Goal: Information Seeking & Learning: Learn about a topic

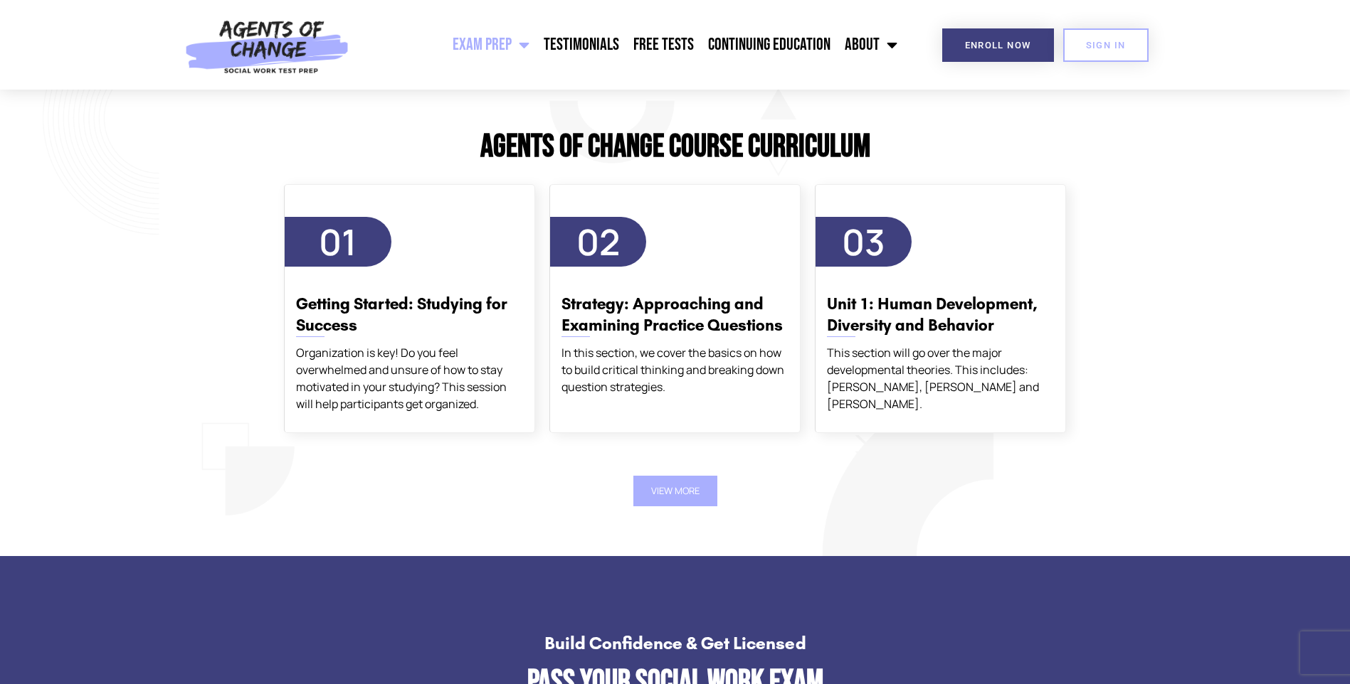
scroll to position [1636, 0]
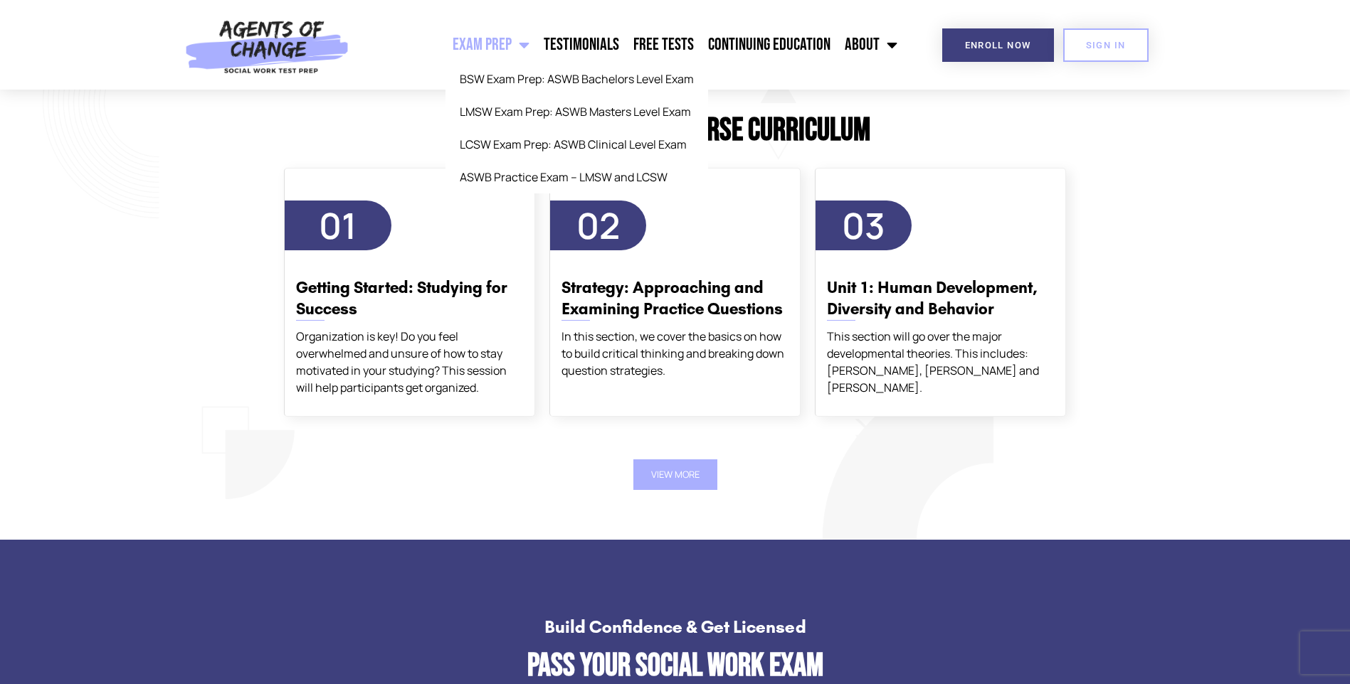
click at [519, 46] on span "Menu" at bounding box center [521, 44] width 18 height 31
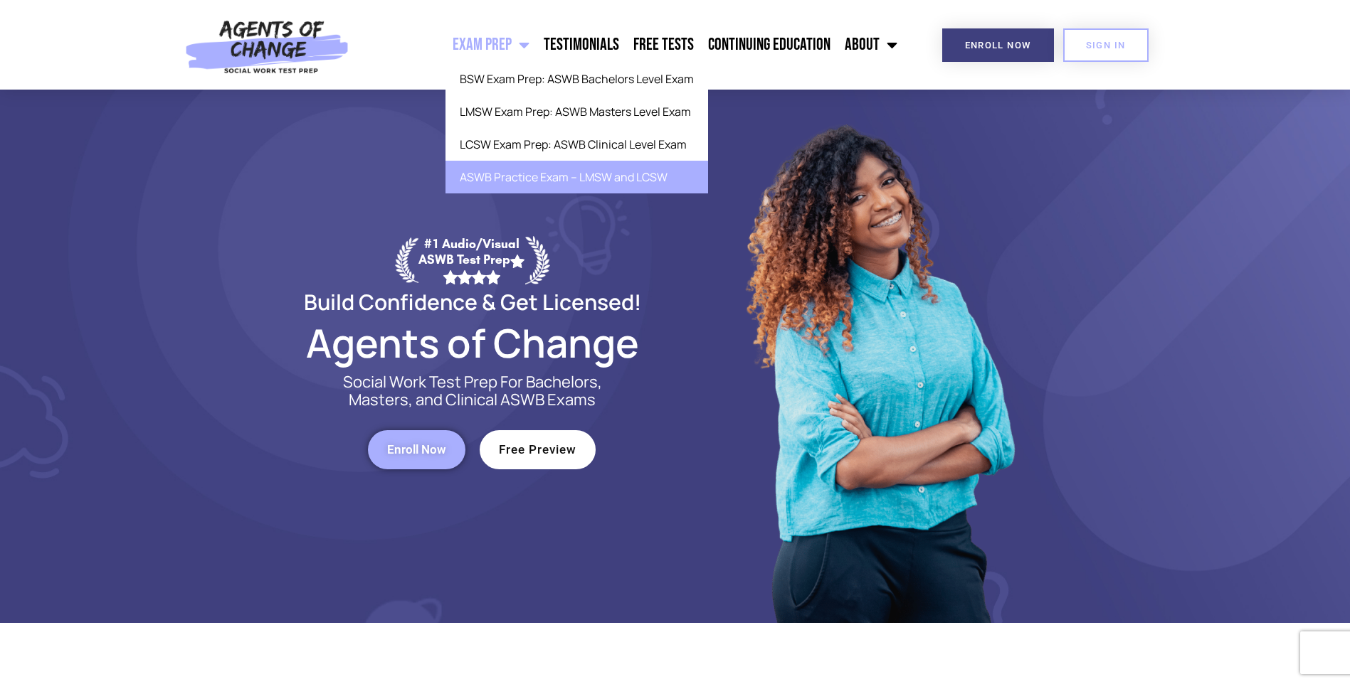
click at [545, 184] on link "ASWB Practice Exam – LMSW and LCSW" at bounding box center [576, 177] width 263 height 33
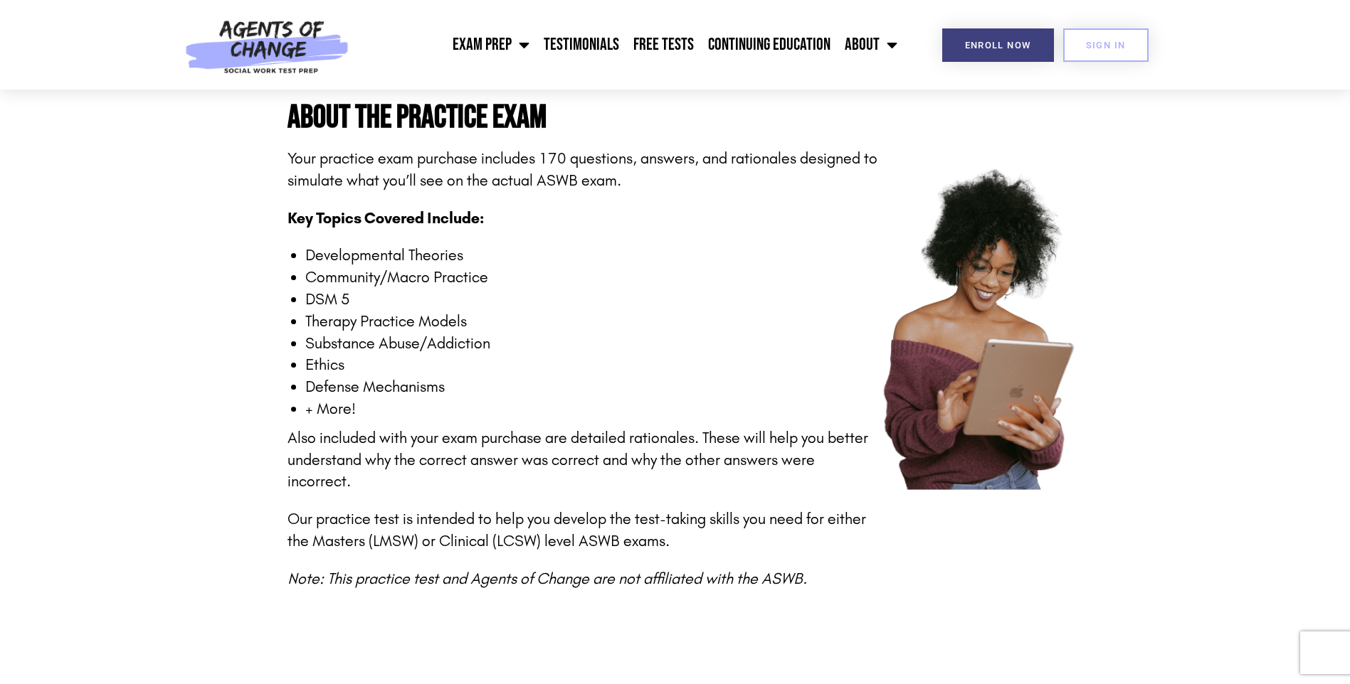
scroll to position [213, 0]
